Goal: Information Seeking & Learning: Learn about a topic

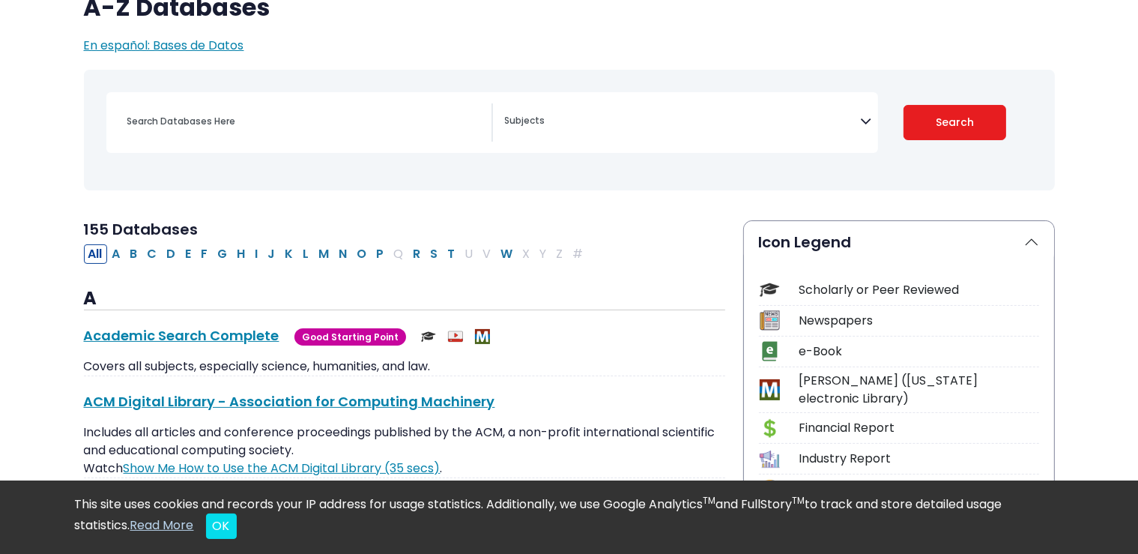
scroll to position [158, 0]
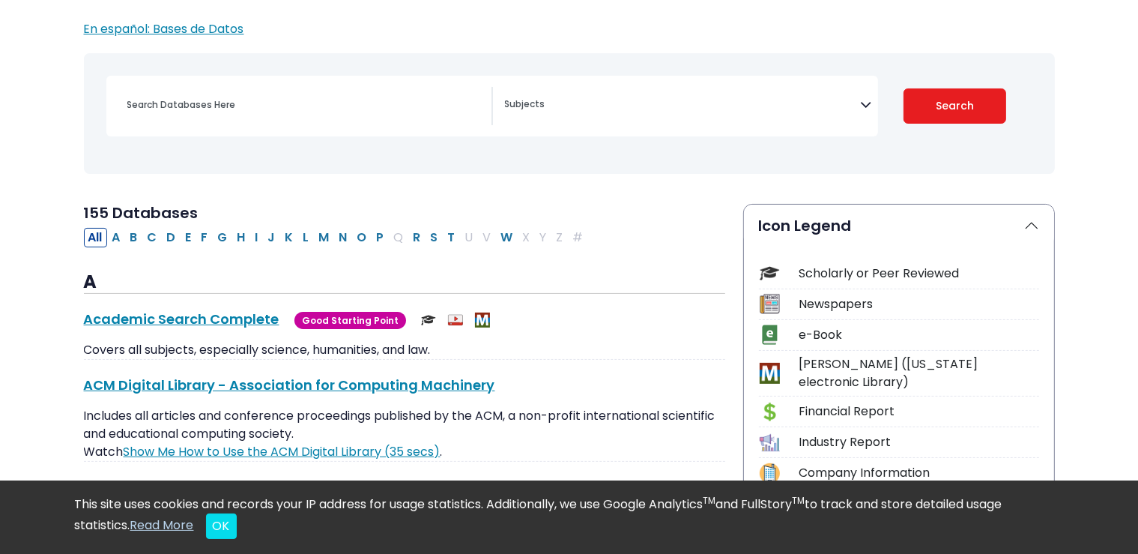
click at [871, 100] on icon "Search filters" at bounding box center [866, 102] width 11 height 22
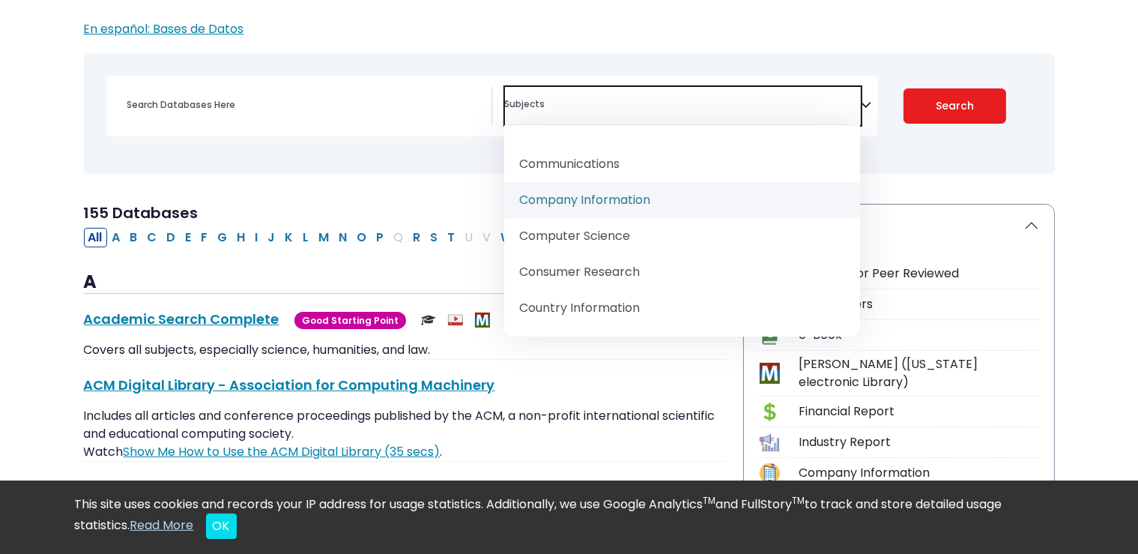
scroll to position [402, 0]
select select "219047"
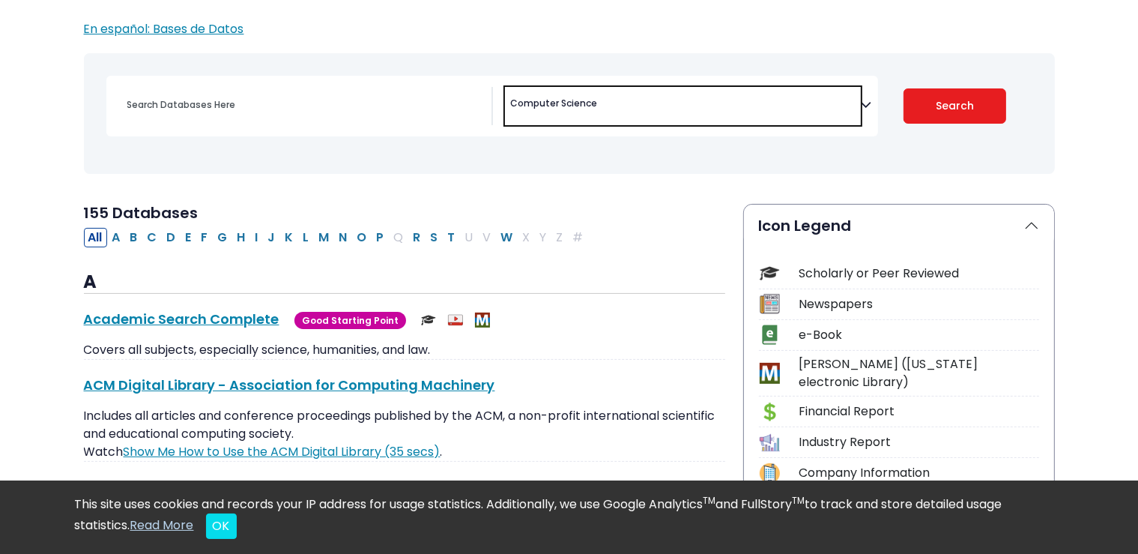
scroll to position [252, 0]
click at [241, 109] on input "Search database by title or keyword" at bounding box center [304, 105] width 373 height 22
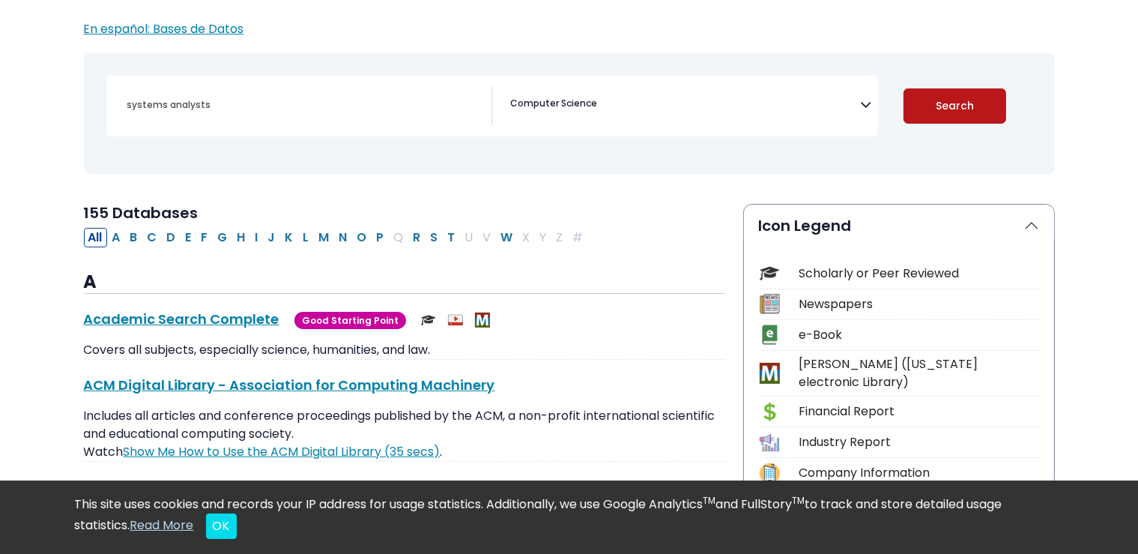
click at [944, 118] on button "Search" at bounding box center [955, 105] width 103 height 35
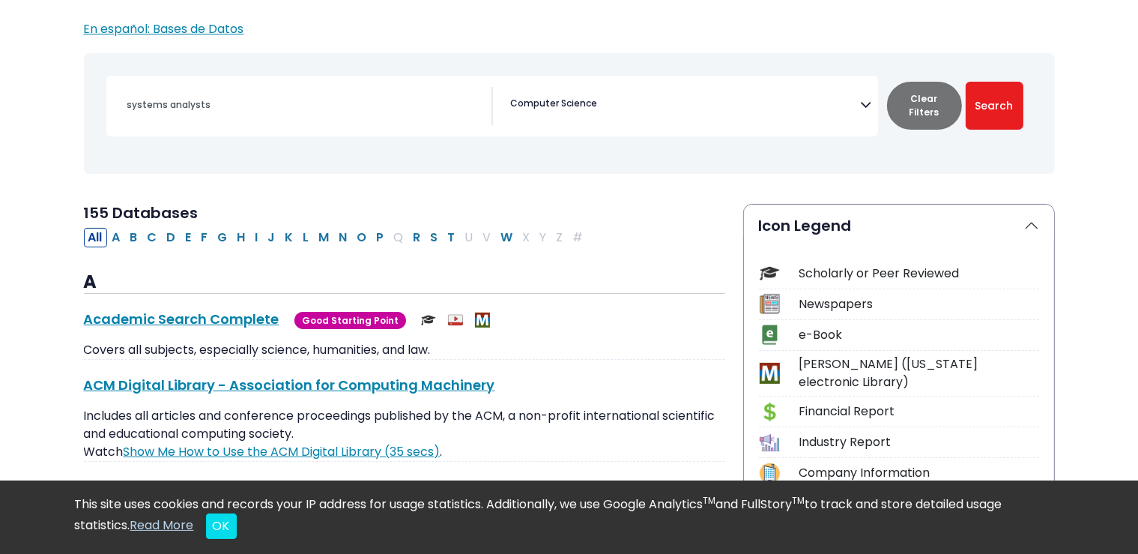
scroll to position [252, 0]
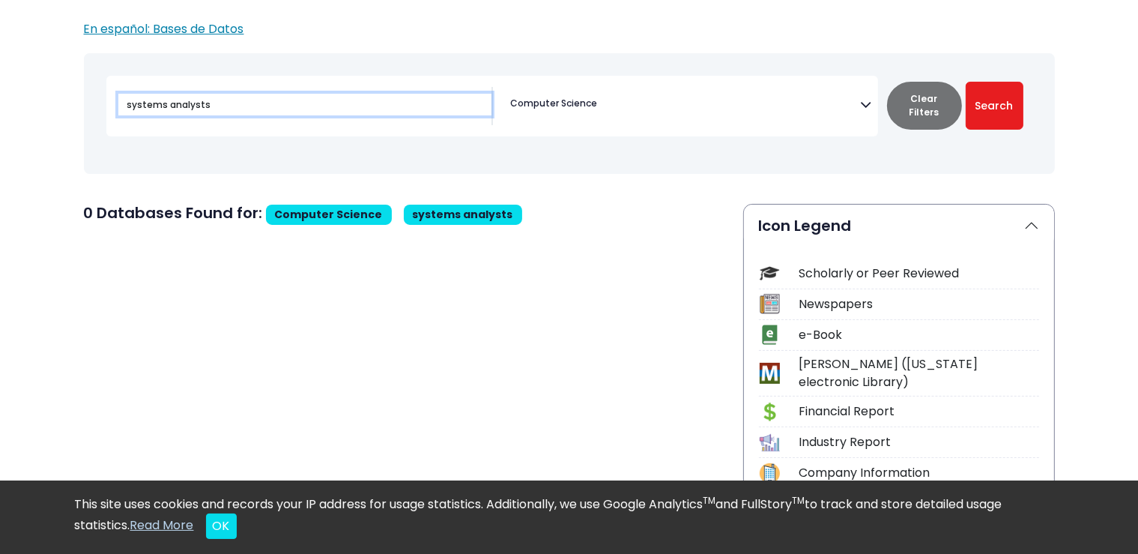
click at [229, 103] on input "systems analysts" at bounding box center [304, 105] width 373 height 22
type input "s"
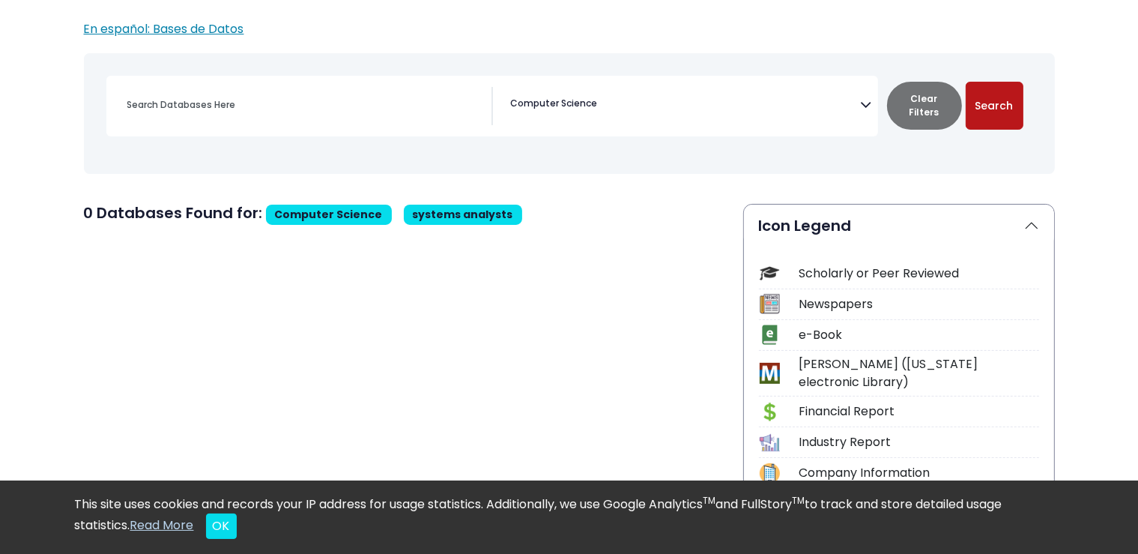
click at [1000, 113] on button "Search" at bounding box center [995, 106] width 58 height 48
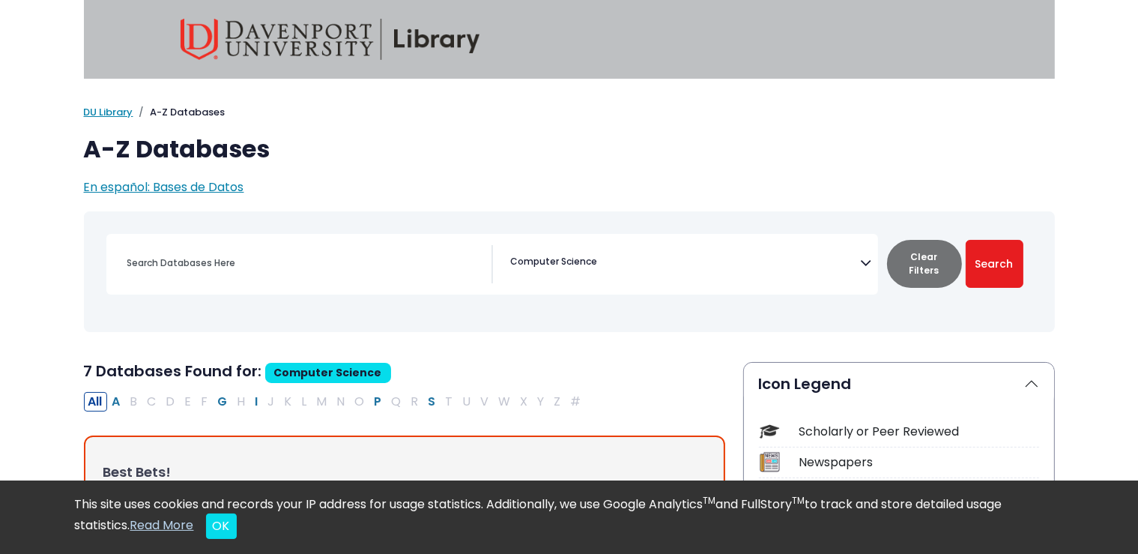
click at [865, 262] on icon "Search filters" at bounding box center [866, 260] width 11 height 22
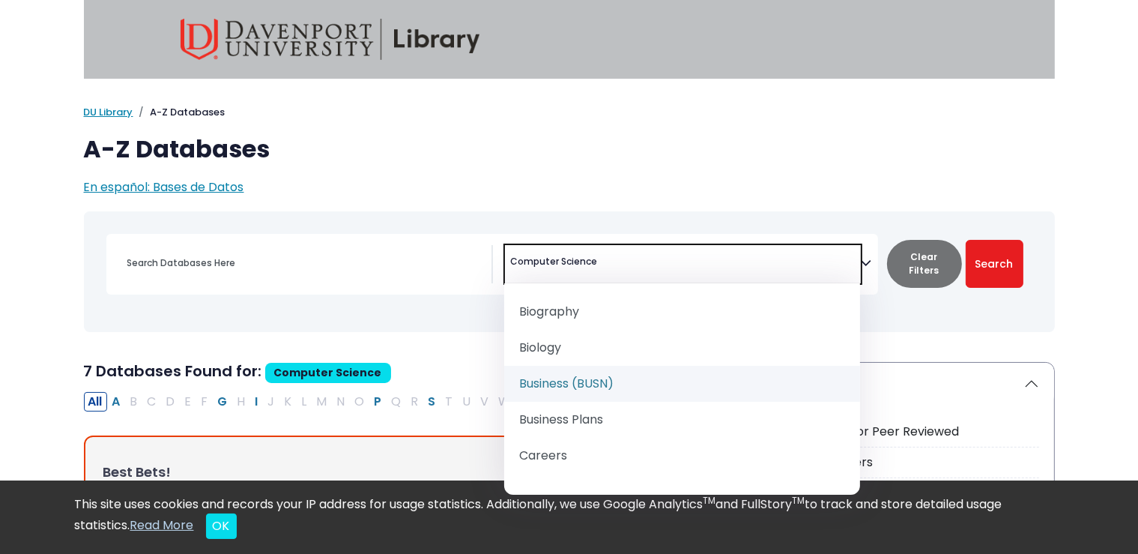
scroll to position [201, 0]
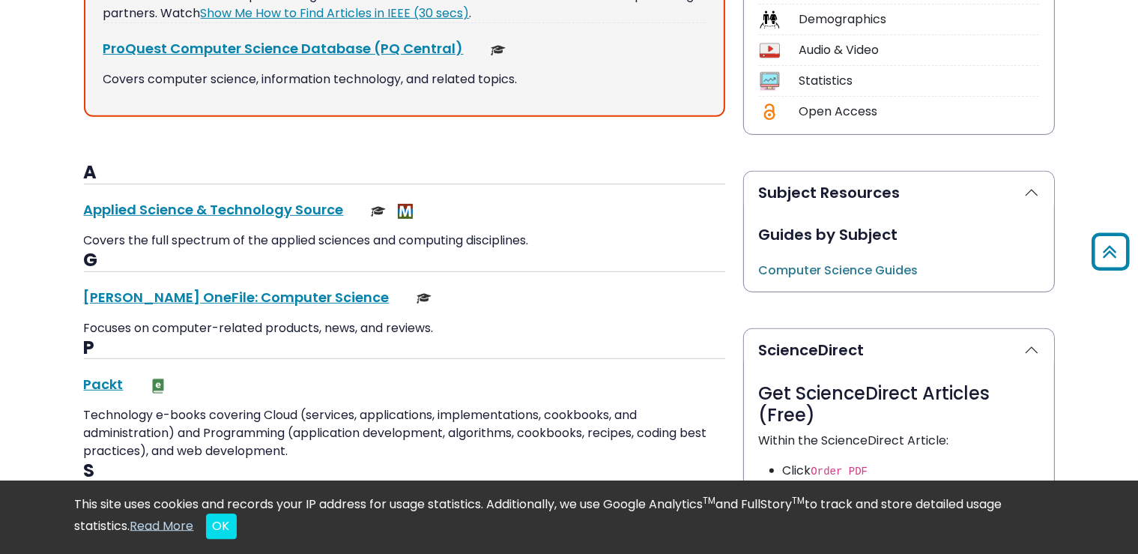
scroll to position [633, 0]
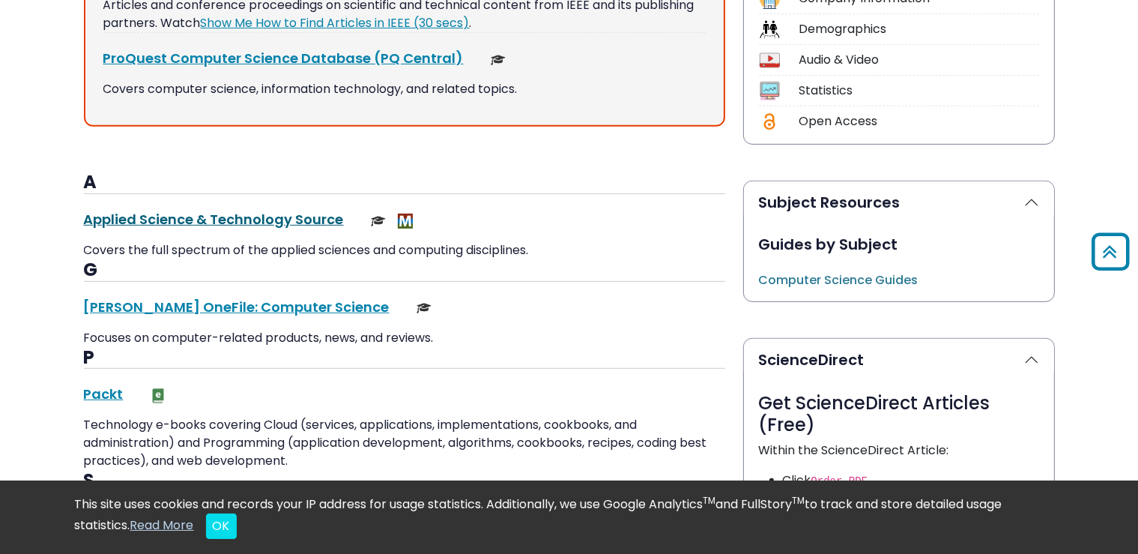
click at [158, 222] on link "Applied Science & Technology Source This link opens in a new window" at bounding box center [214, 219] width 260 height 19
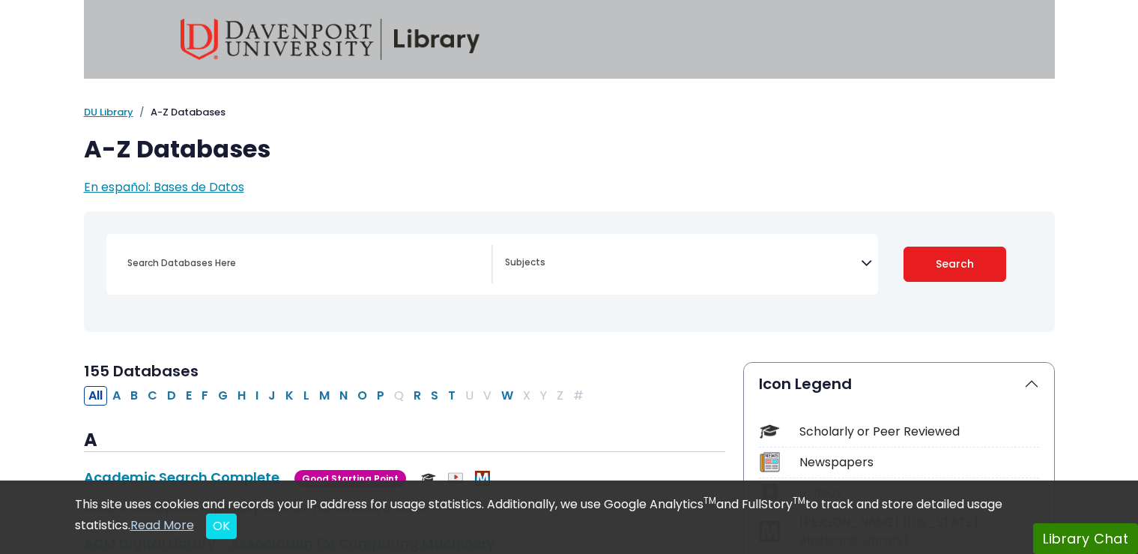
select select "Database Subject Filter"
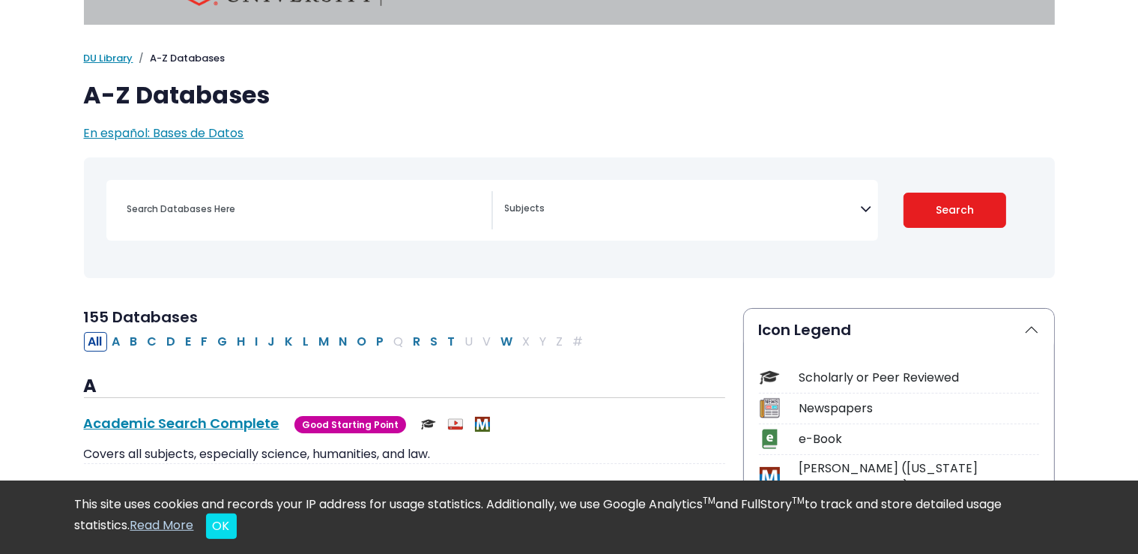
scroll to position [79, 0]
